Goal: Task Accomplishment & Management: Complete application form

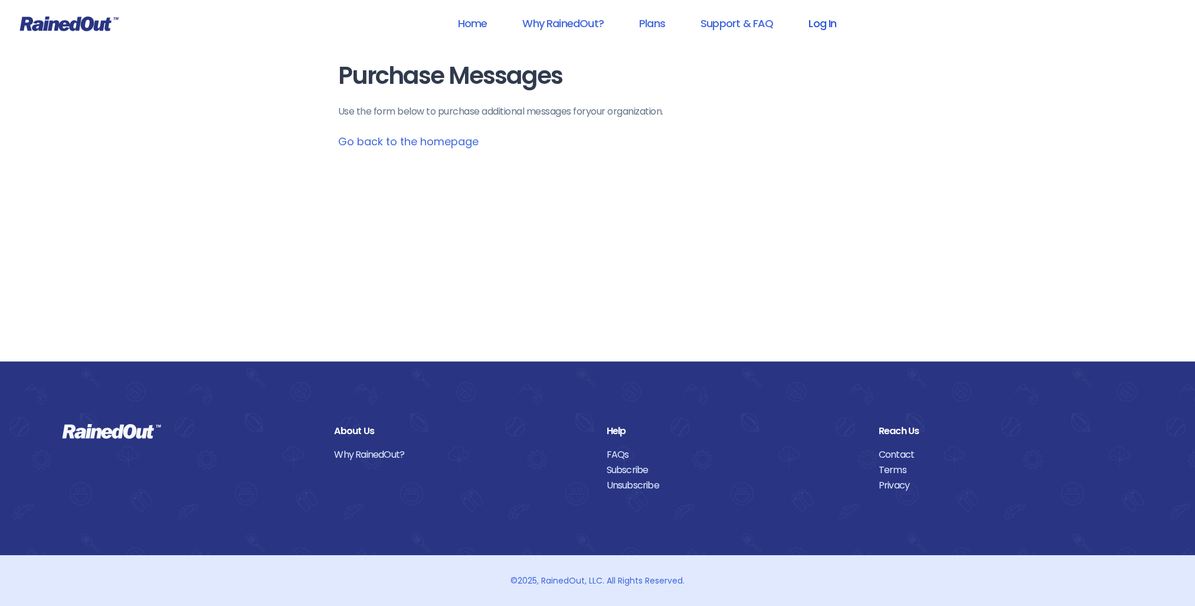
click at [812, 25] on link "Log In" at bounding box center [822, 23] width 58 height 27
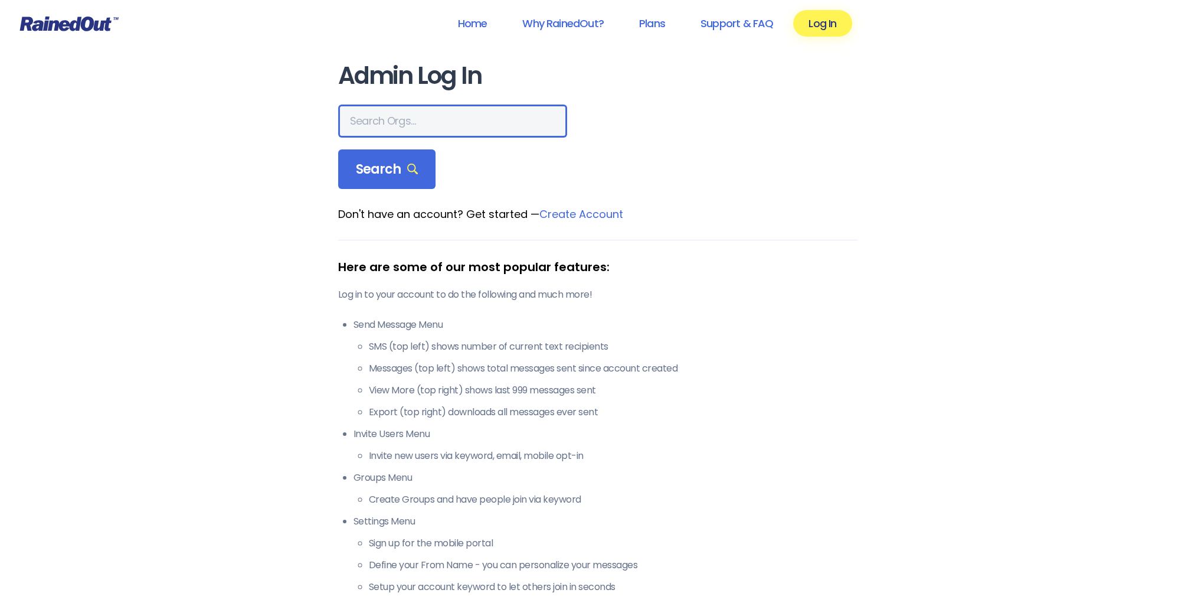
click at [406, 122] on input "text" at bounding box center [452, 120] width 229 height 33
type input "san marcos"
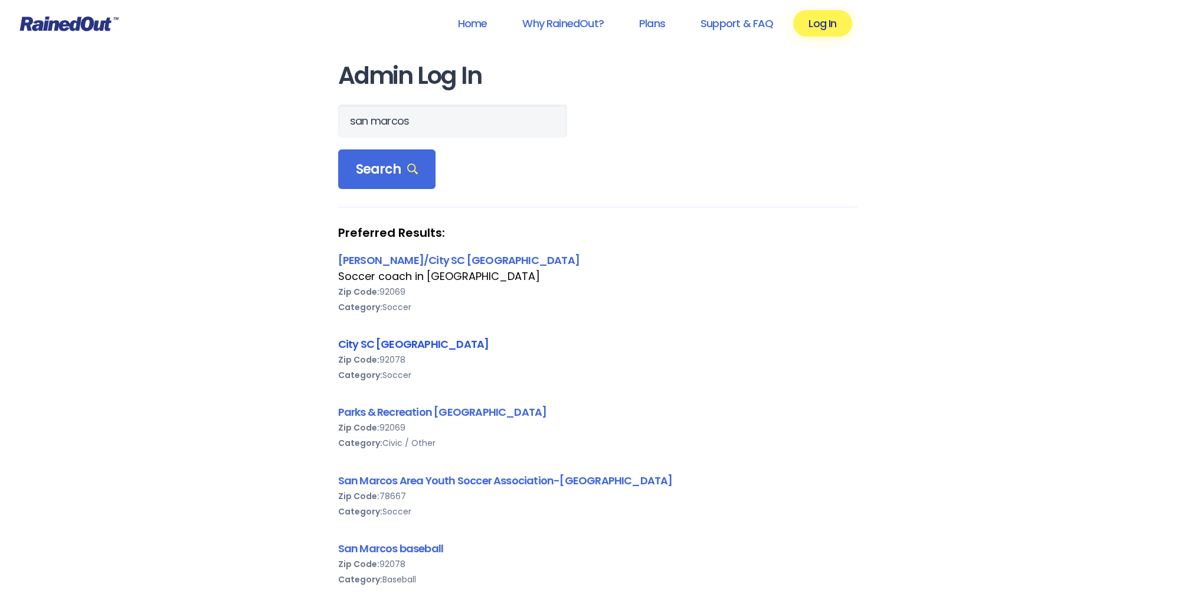
click at [365, 348] on link "City SC [GEOGRAPHIC_DATA]" at bounding box center [413, 343] width 151 height 15
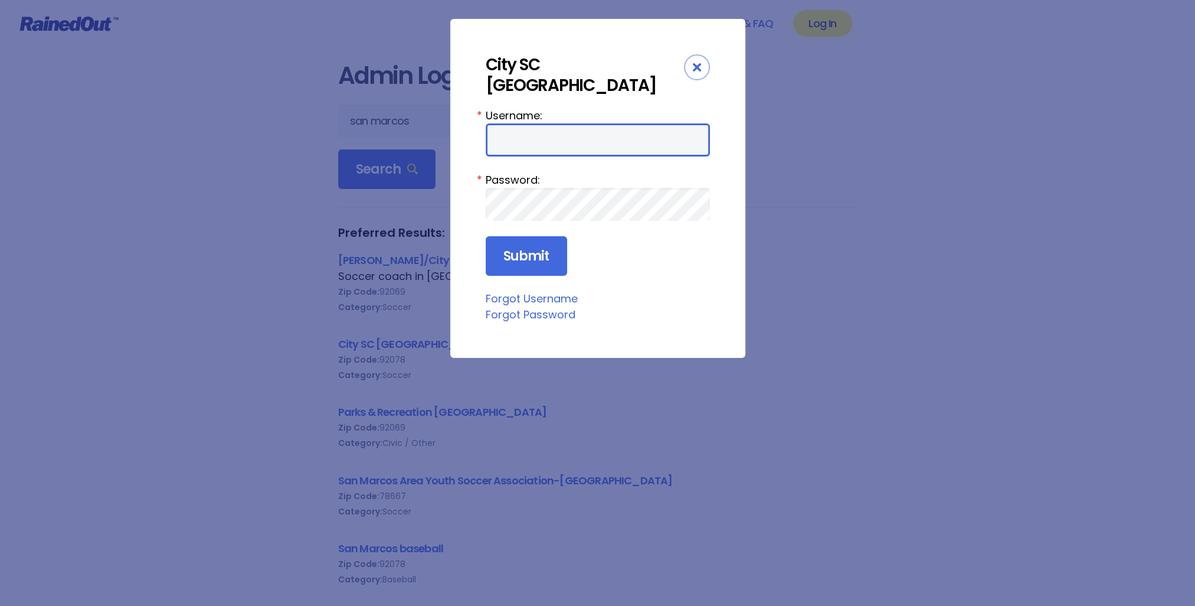
type input "parksrecsm"
click at [704, 67] on div "Close" at bounding box center [697, 67] width 26 height 26
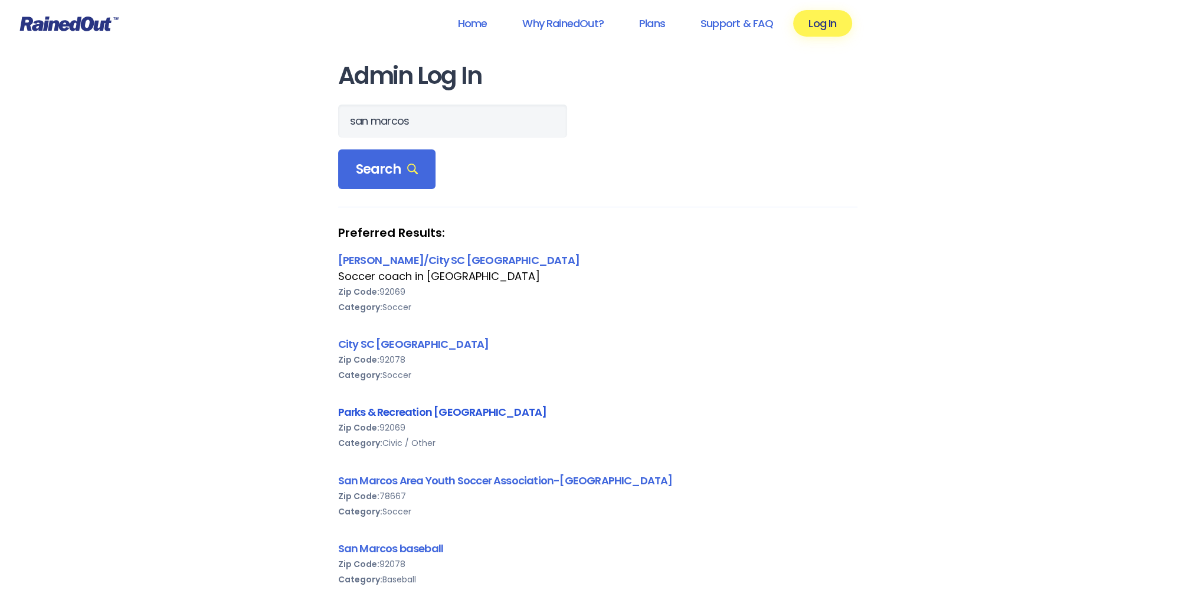
click at [434, 411] on link "Parks & Recreation [GEOGRAPHIC_DATA]" at bounding box center [442, 411] width 209 height 15
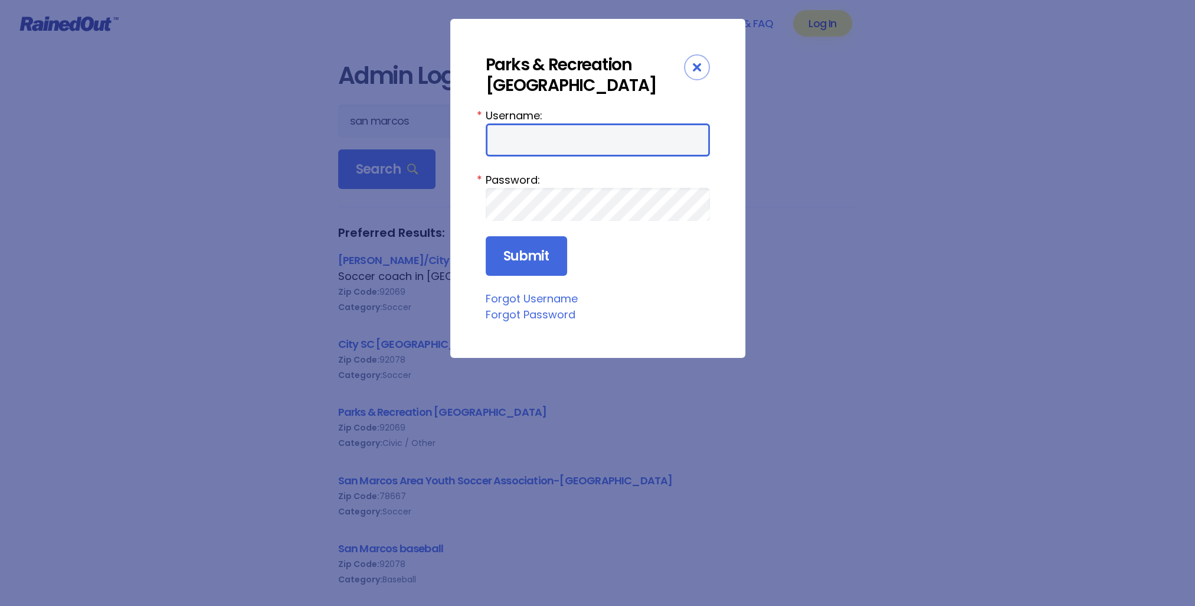
type input "parksrecsm"
click at [537, 131] on input "parksrecsm" at bounding box center [598, 139] width 224 height 33
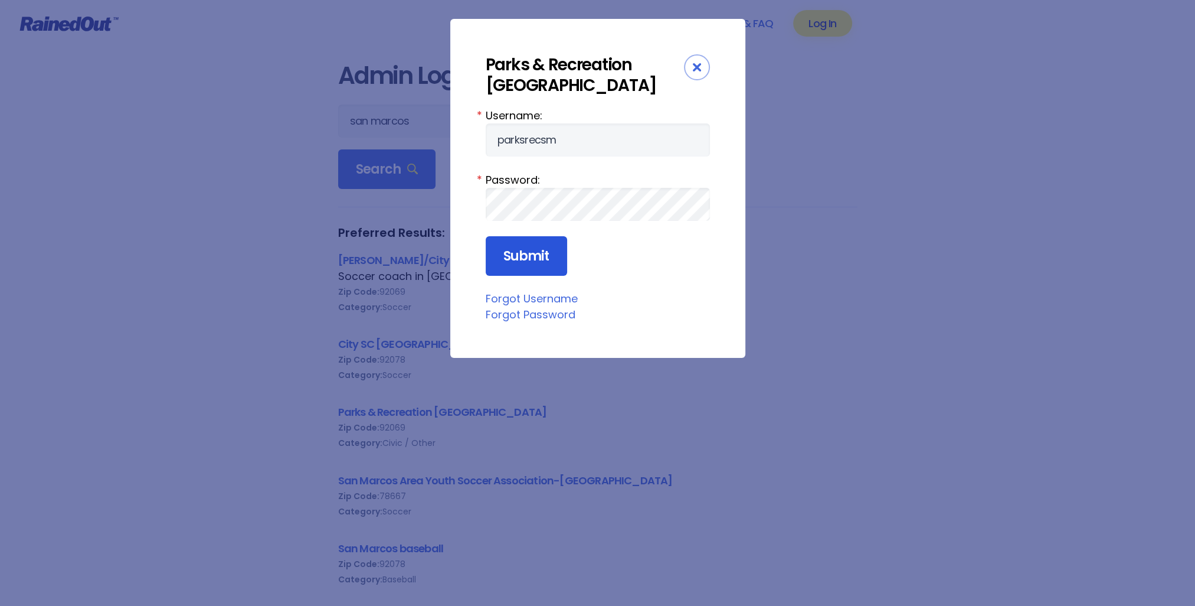
click at [517, 266] on input "Submit" at bounding box center [526, 256] width 81 height 40
